Goal: Feedback & Contribution: Submit feedback/report problem

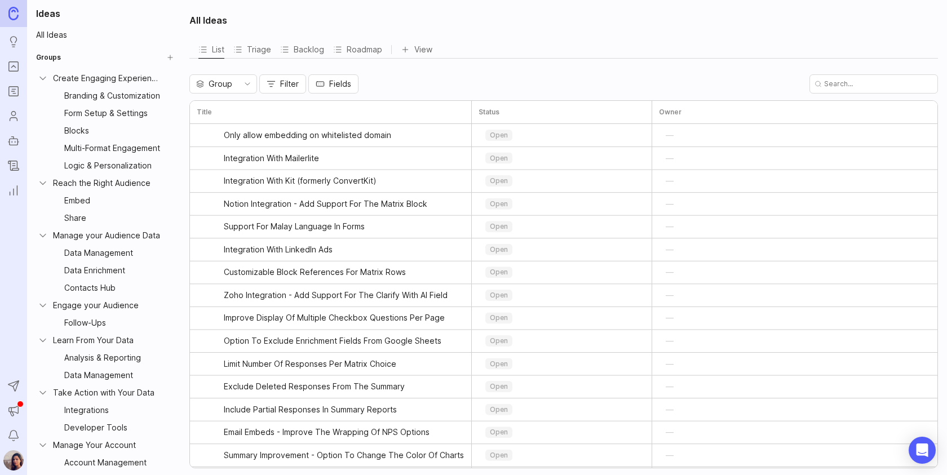
click at [170, 94] on html "Ideas Portal Roadmaps Users Autopilot Changelog Reporting Send to Autopilot Ann…" at bounding box center [473, 237] width 947 height 475
click at [167, 114] on span "Update group" at bounding box center [166, 116] width 53 height 12
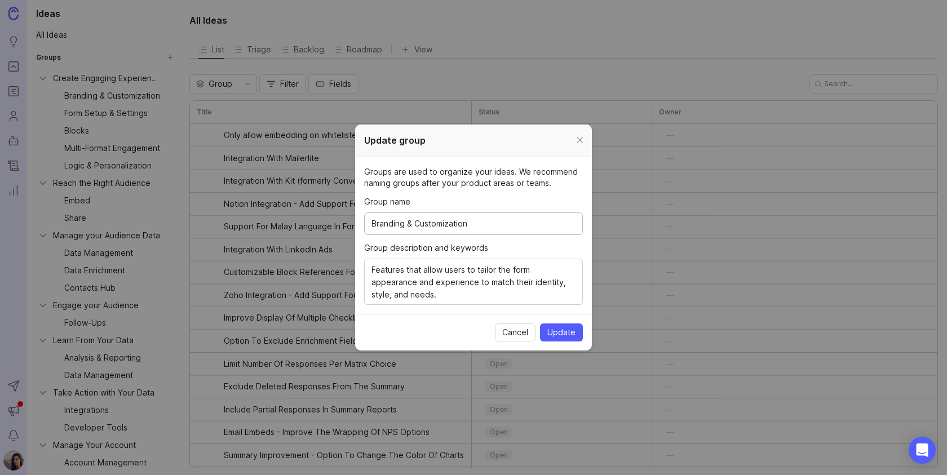
click at [448, 297] on textarea "Features that allow users to tailor the form appearance and experience to match…" at bounding box center [474, 282] width 204 height 37
click at [439, 296] on textarea "Features that allow users to tailor the form appearance and experience to match…" at bounding box center [474, 282] width 204 height 37
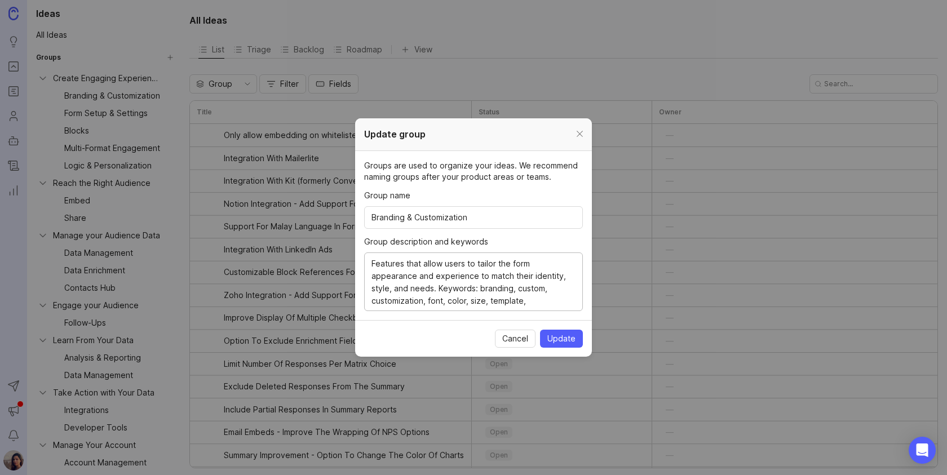
click at [486, 302] on textarea "Features that allow users to tailor the form appearance and experience to match…" at bounding box center [474, 283] width 204 height 50
type textarea "Features that allow users to tailor the form appearance and experience to match…"
click at [554, 338] on span "Update" at bounding box center [562, 338] width 28 height 11
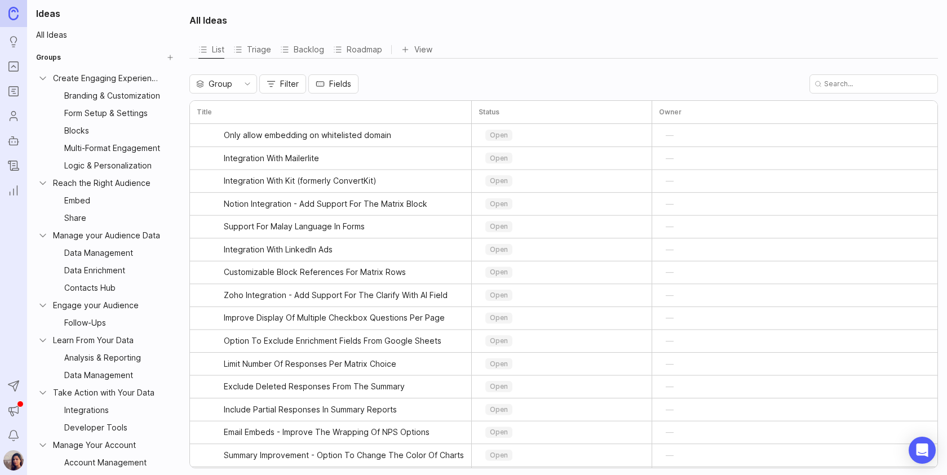
click at [109, 98] on div "Branding & Customization" at bounding box center [113, 96] width 98 height 12
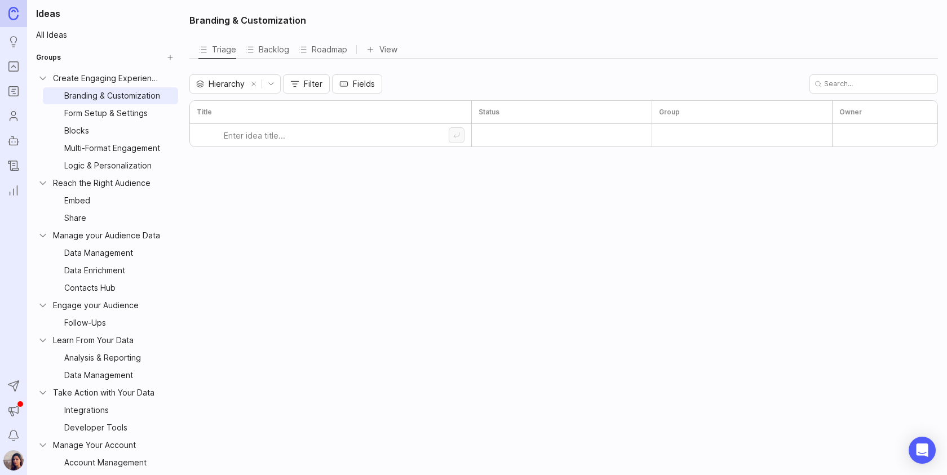
click at [111, 111] on div "Form Setup & Settings" at bounding box center [113, 113] width 98 height 12
click at [111, 91] on div "Branding & Customization" at bounding box center [113, 96] width 98 height 12
click at [45, 80] on icon "Collapse Create Engaging Experiences" at bounding box center [42, 78] width 11 height 11
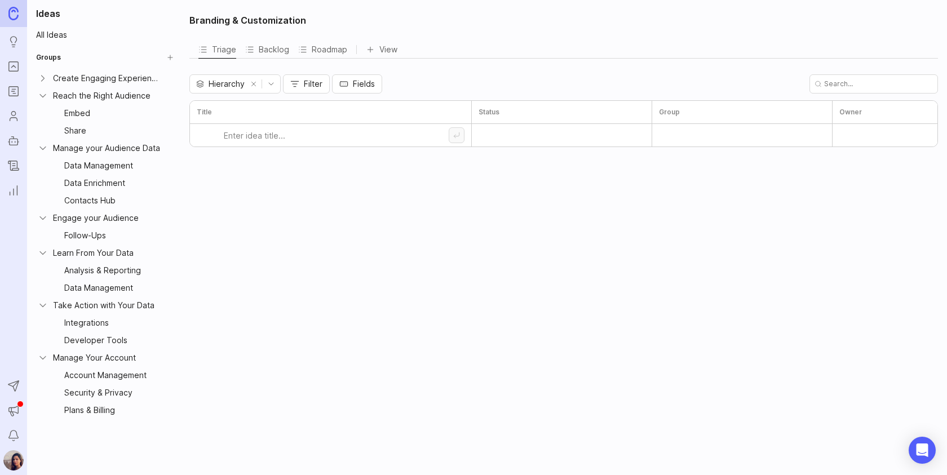
click at [43, 80] on icon "Expand Create Engaging Experiences" at bounding box center [42, 78] width 11 height 11
